Goal: Transaction & Acquisition: Download file/media

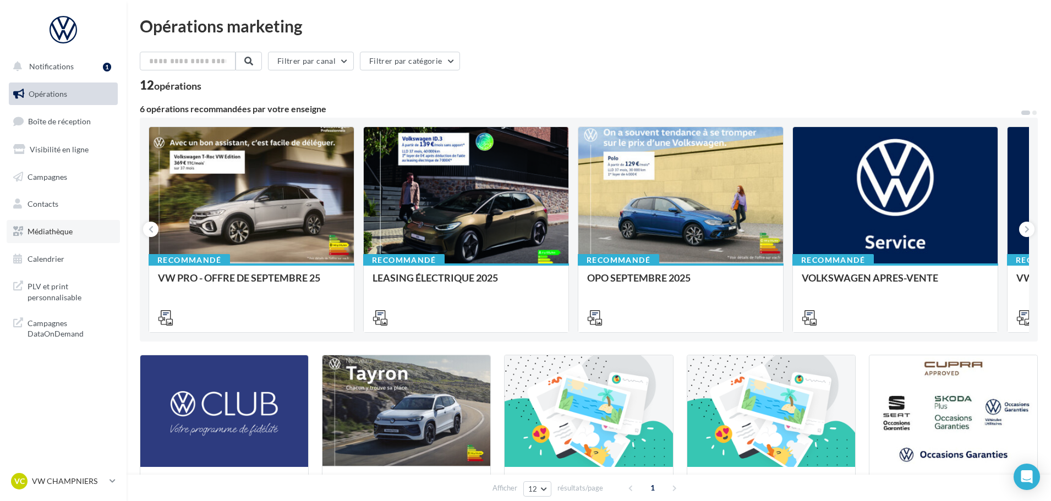
click at [74, 234] on link "Médiathèque" at bounding box center [63, 231] width 113 height 23
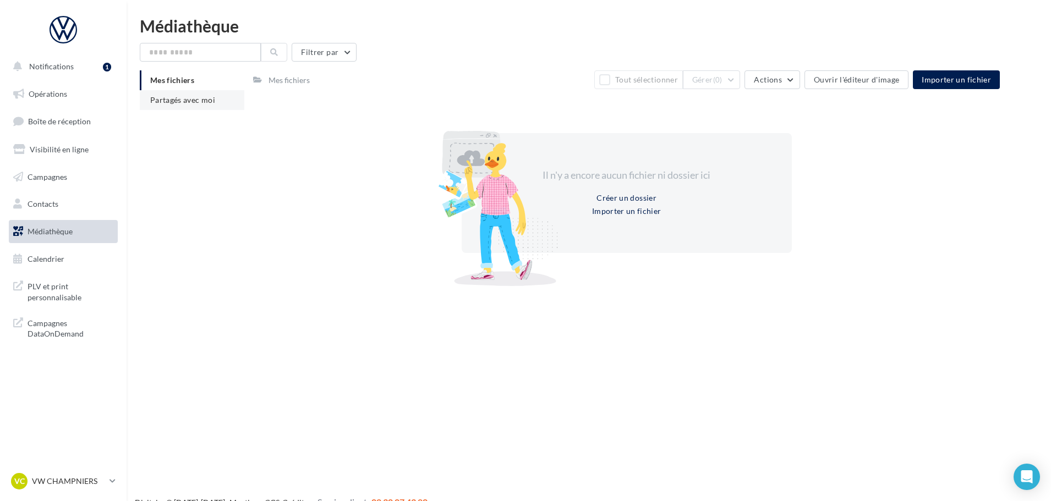
click at [214, 104] on span "Partagés avec moi" at bounding box center [182, 99] width 65 height 9
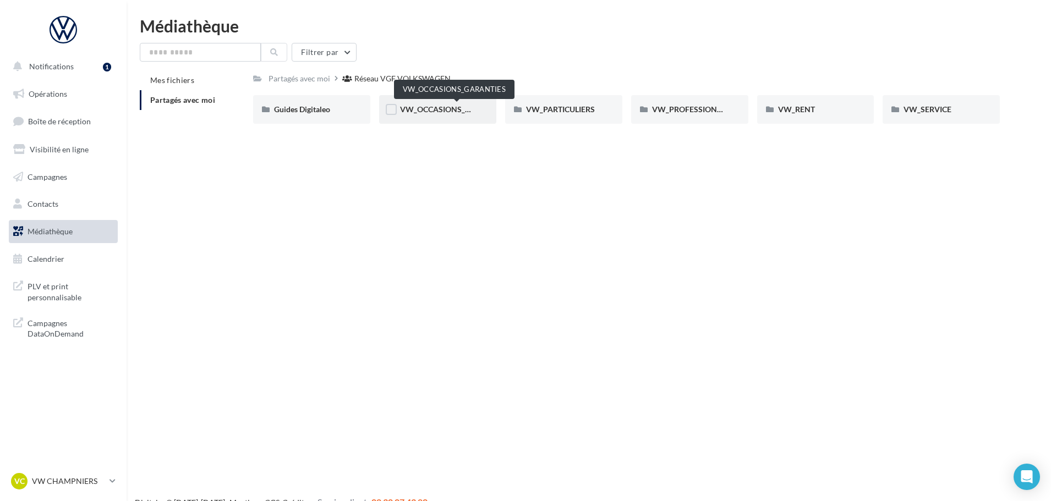
click at [426, 108] on span "VW_OCCASIONS_GARANTIES" at bounding box center [454, 109] width 108 height 9
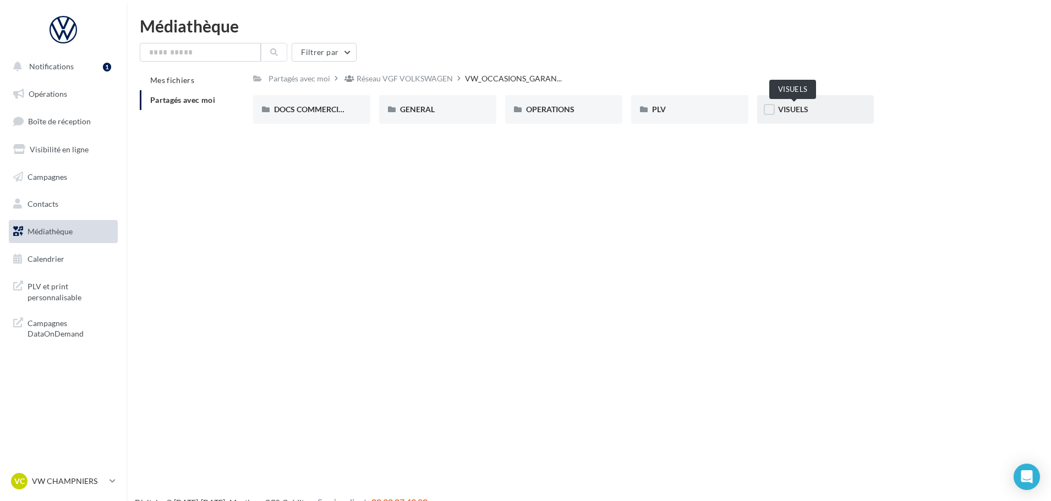
click at [796, 113] on span "VISUELS" at bounding box center [793, 109] width 30 height 9
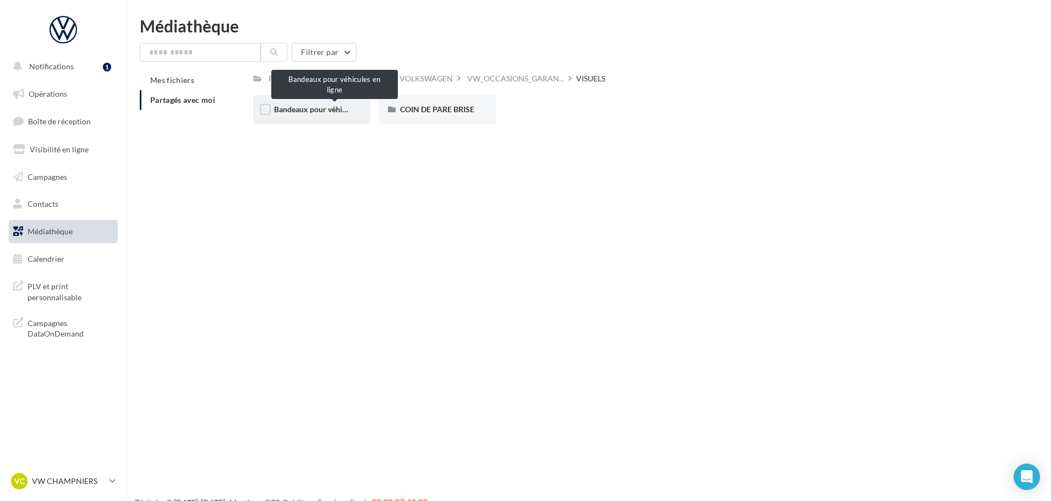
click at [347, 105] on span "Bandeaux pour véhicules en ligne" at bounding box center [331, 109] width 114 height 9
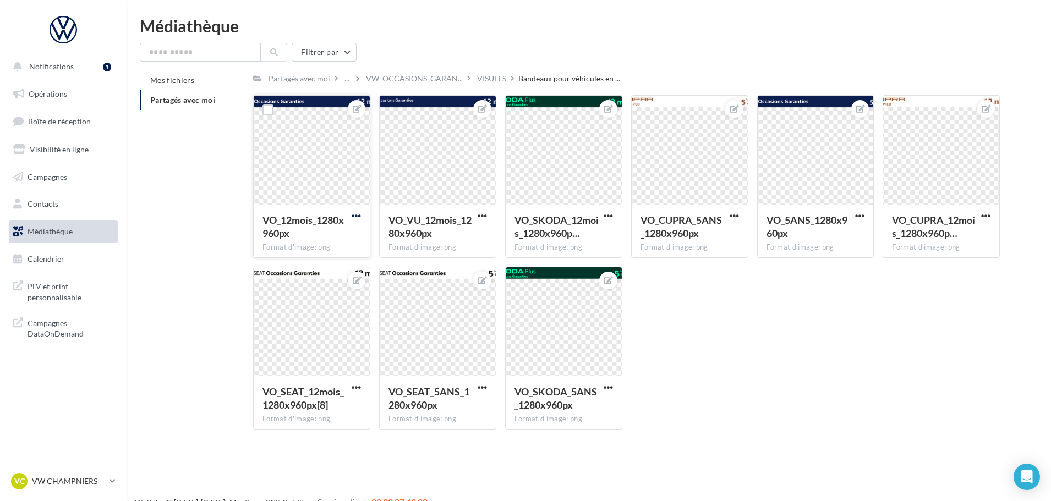
click at [352, 217] on span "button" at bounding box center [356, 215] width 9 height 9
click at [335, 270] on button "Télécharger" at bounding box center [305, 266] width 116 height 29
click at [478, 215] on span "button" at bounding box center [482, 215] width 9 height 9
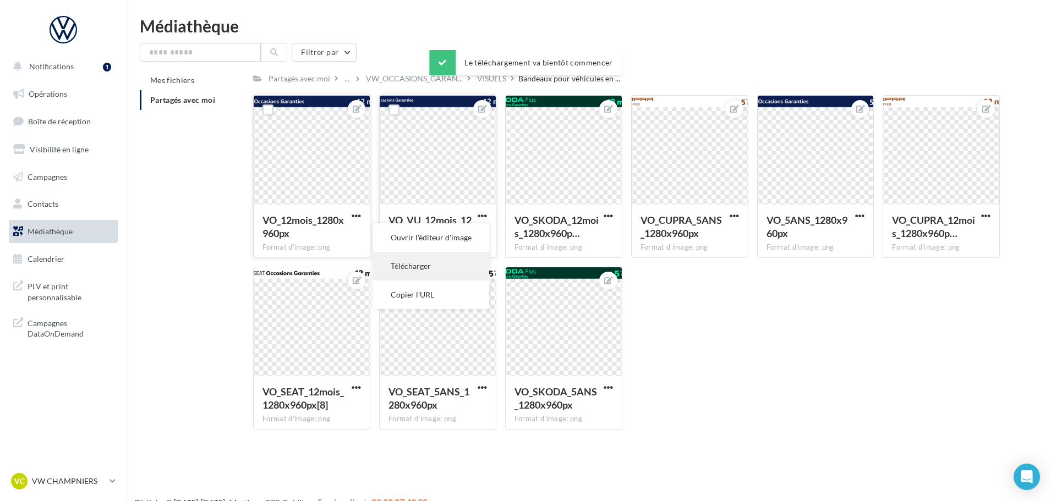
click at [456, 260] on button "Télécharger" at bounding box center [431, 266] width 116 height 29
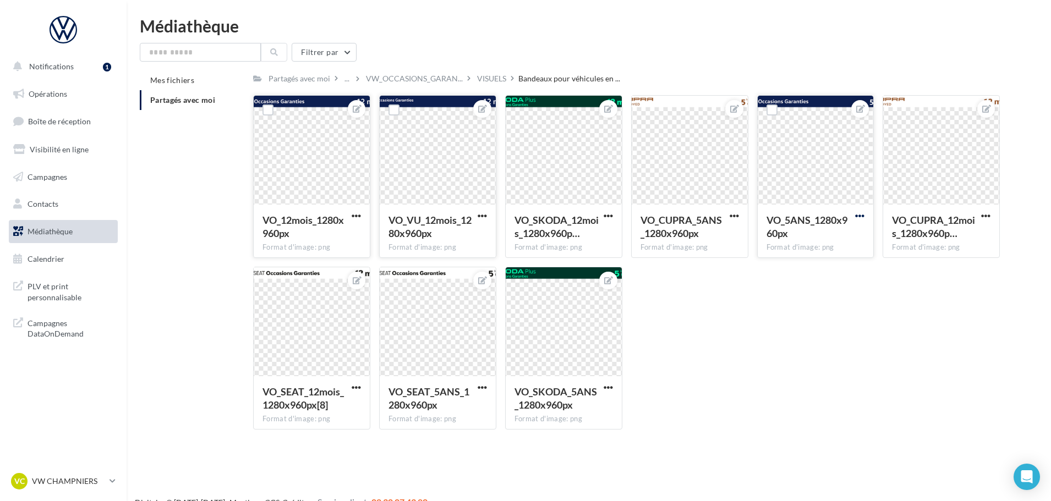
click at [864, 214] on span "button" at bounding box center [859, 215] width 9 height 9
click at [837, 271] on button "Télécharger" at bounding box center [809, 266] width 116 height 29
click at [116, 481] on link "VC VW CHAMPNIERS vw-cham-cou" at bounding box center [63, 481] width 109 height 21
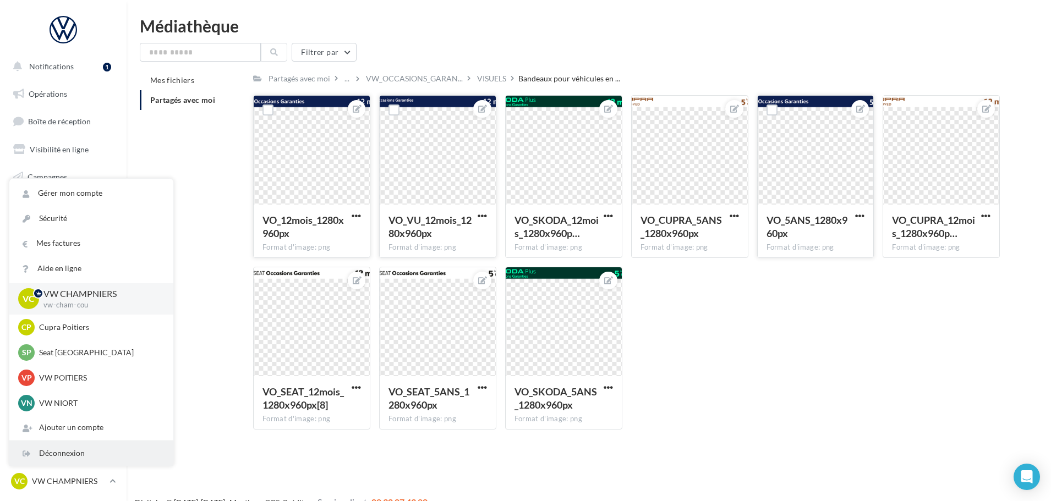
click at [105, 444] on div "Déconnexion" at bounding box center [91, 453] width 164 height 25
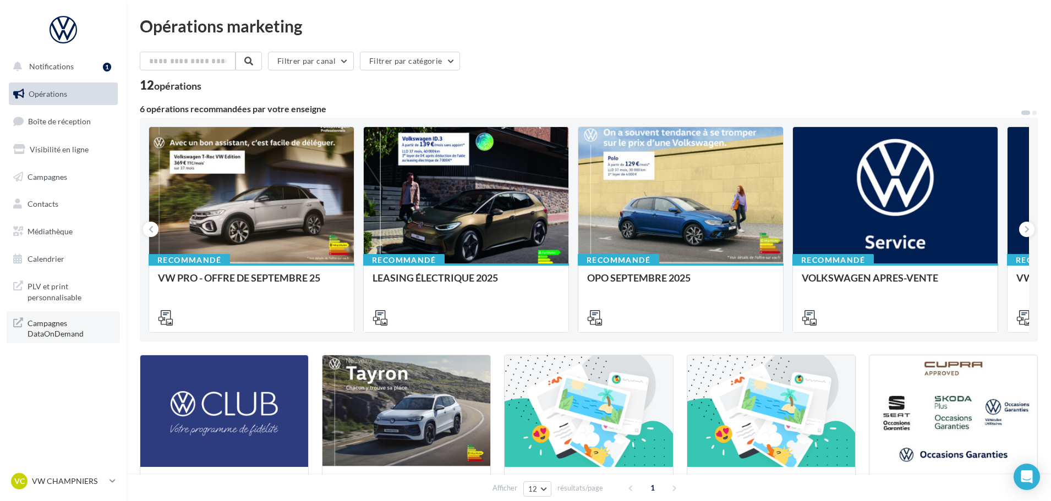
click at [86, 320] on span "Campagnes DataOnDemand" at bounding box center [71, 328] width 86 height 24
click at [64, 296] on span "PLV et print personnalisable" at bounding box center [71, 291] width 86 height 24
click at [97, 474] on div "VC VW CHAMPNIERS vw-cham-cou" at bounding box center [58, 481] width 94 height 17
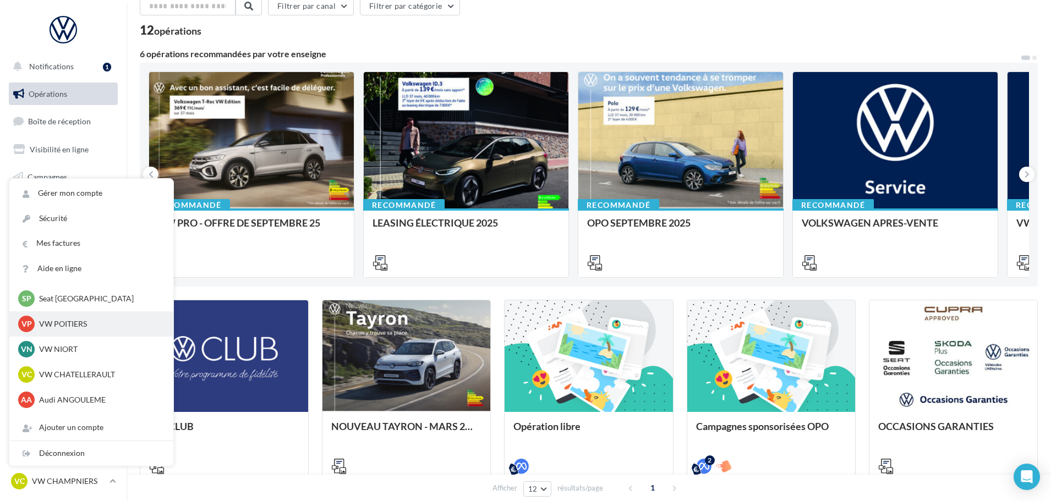
scroll to position [102, 0]
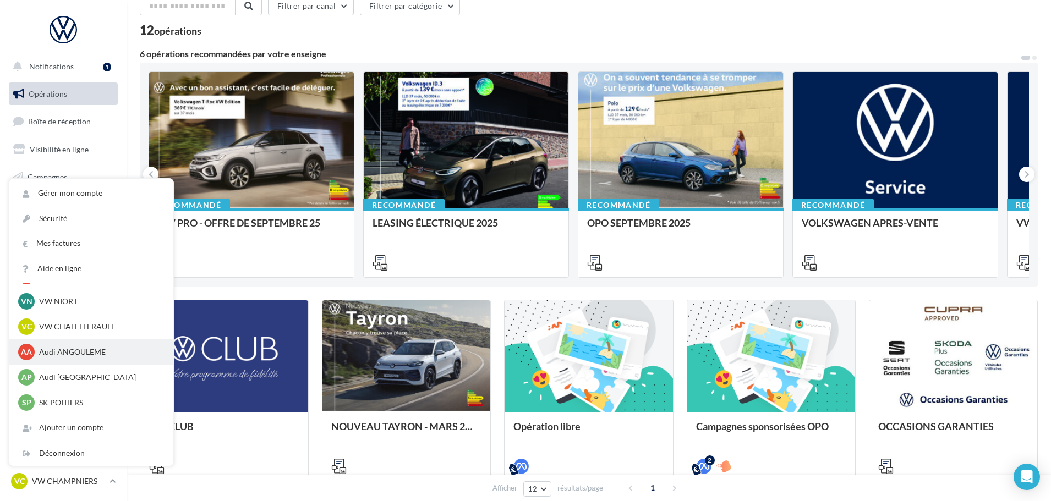
click at [94, 353] on p "Audi ANGOULEME" at bounding box center [99, 352] width 121 height 11
